Goal: Navigation & Orientation: Find specific page/section

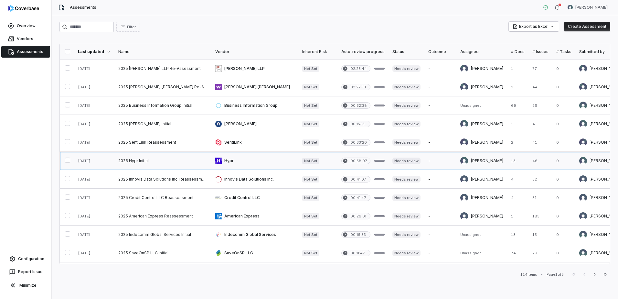
click at [137, 162] on link at bounding box center [162, 161] width 97 height 18
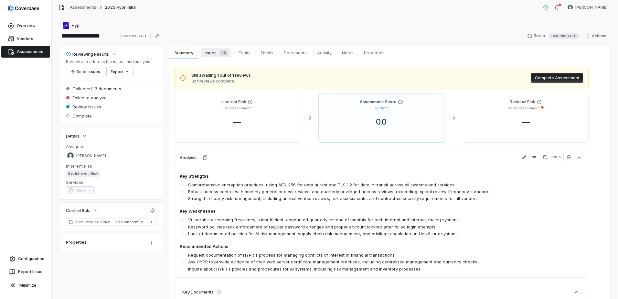
click at [214, 53] on span "Issues 46" at bounding box center [216, 52] width 30 height 9
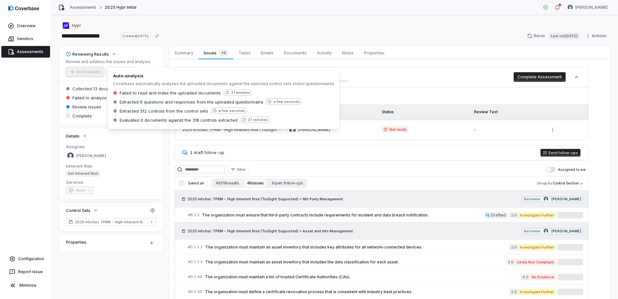
click at [116, 93] on icon at bounding box center [114, 92] width 3 height 3
click at [115, 93] on icon at bounding box center [114, 92] width 3 height 3
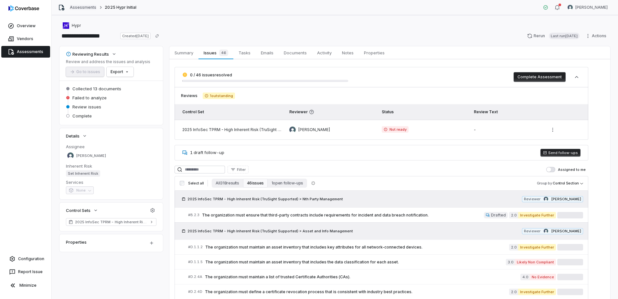
click at [90, 6] on link "Assessments" at bounding box center [83, 7] width 27 height 5
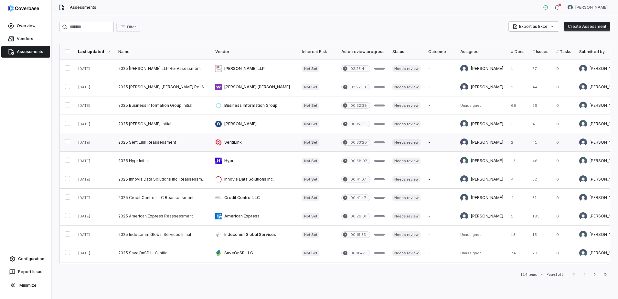
click at [230, 141] on link at bounding box center [254, 142] width 87 height 18
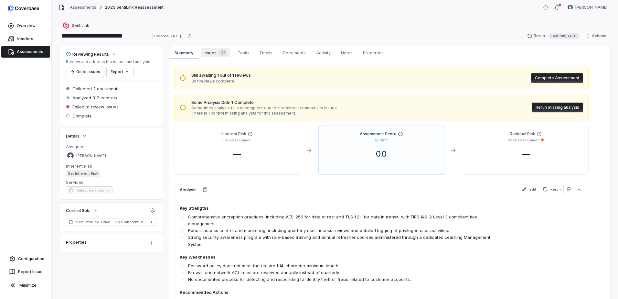
click at [210, 55] on span "Issues 41" at bounding box center [215, 52] width 29 height 9
